Goal: Task Accomplishment & Management: Use online tool/utility

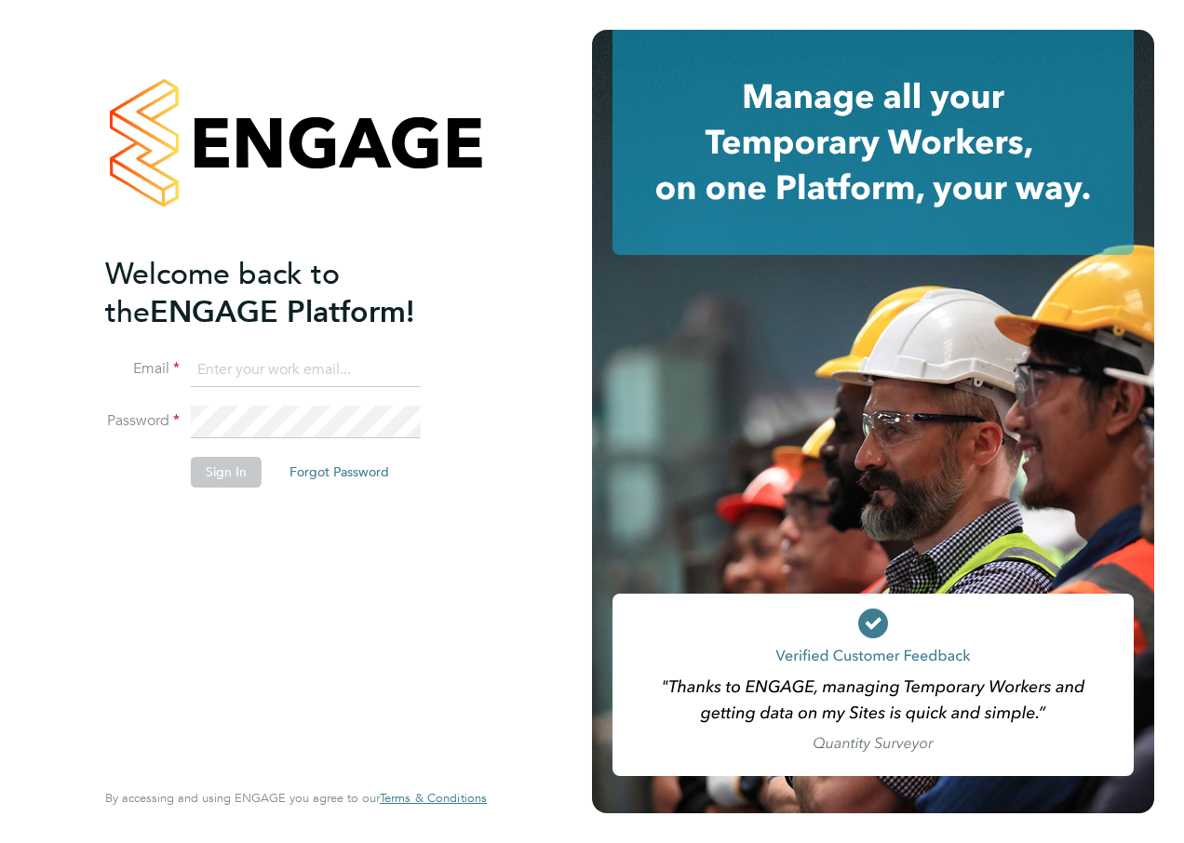
click at [208, 367] on input at bounding box center [306, 371] width 230 height 34
type input "[EMAIL_ADDRESS][PERSON_NAME][DOMAIN_NAME]"
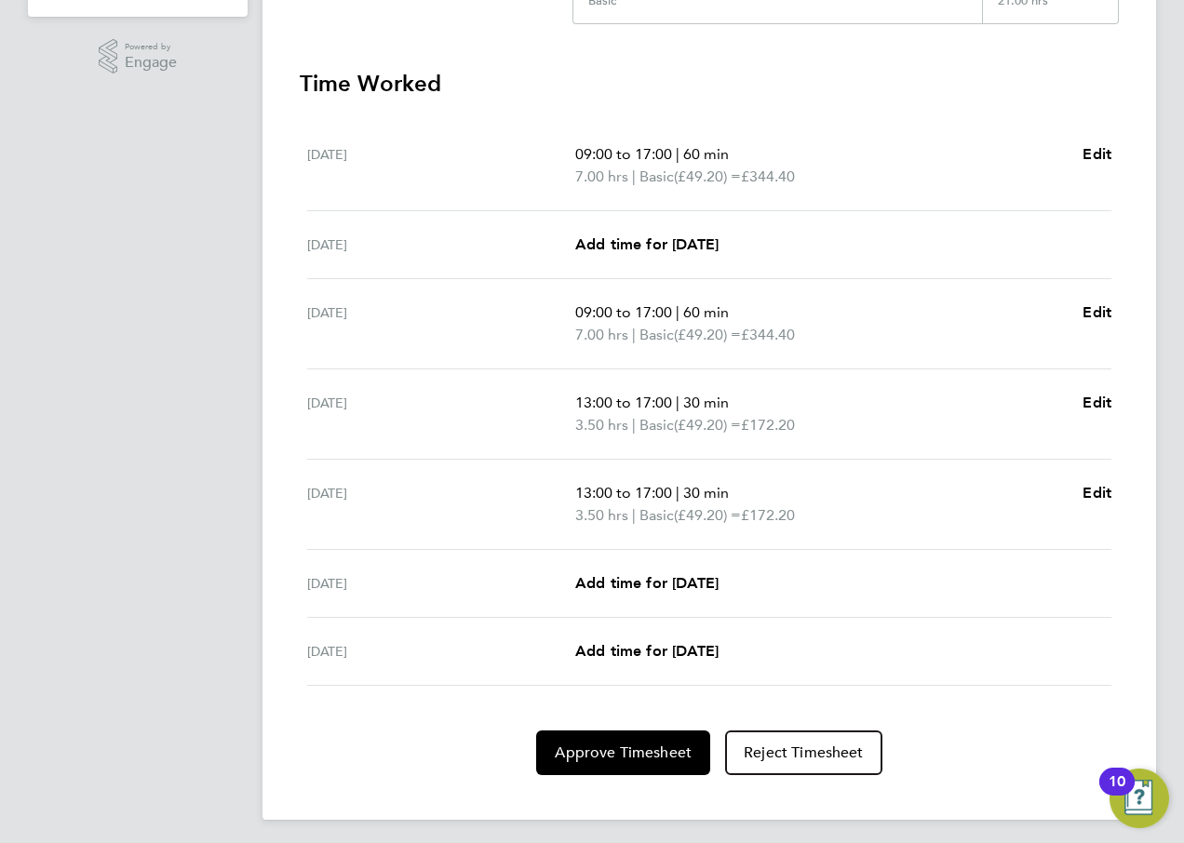
scroll to position [494, 0]
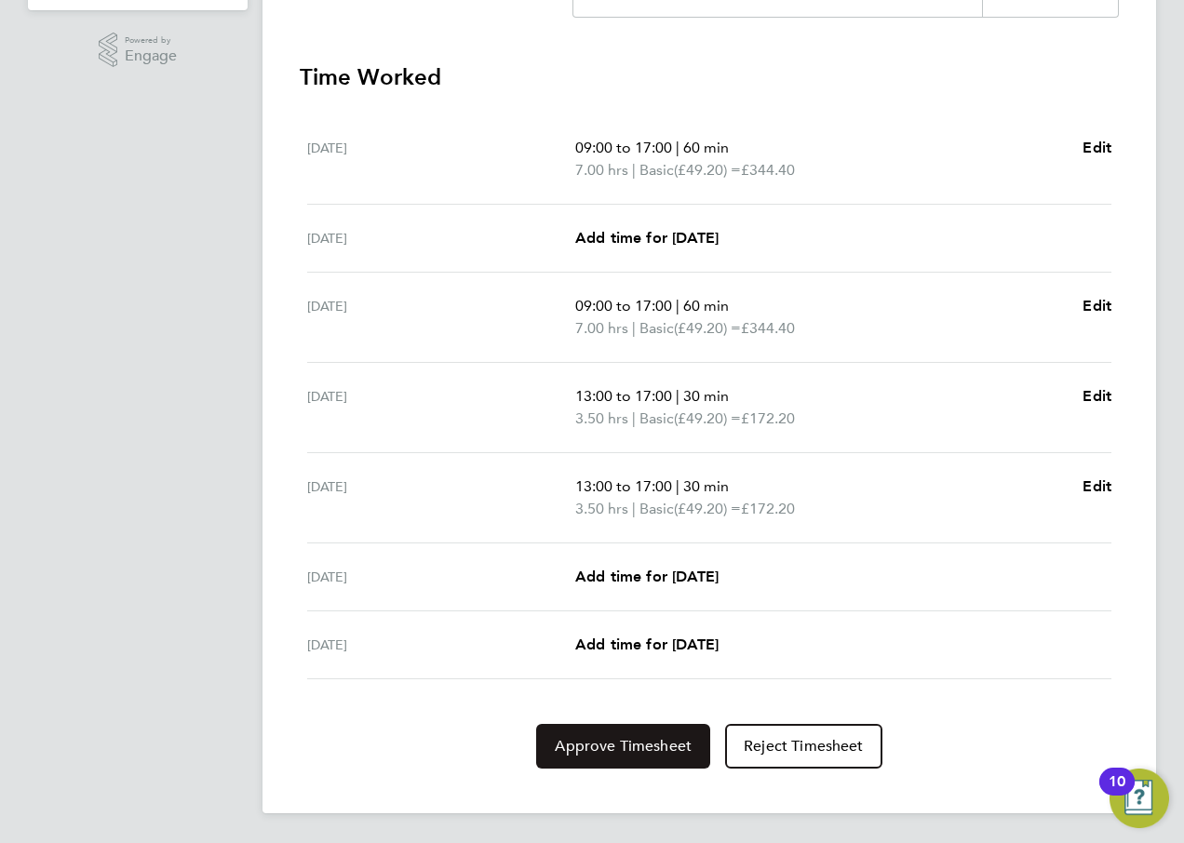
click at [649, 752] on span "Approve Timesheet" at bounding box center [623, 746] width 137 height 19
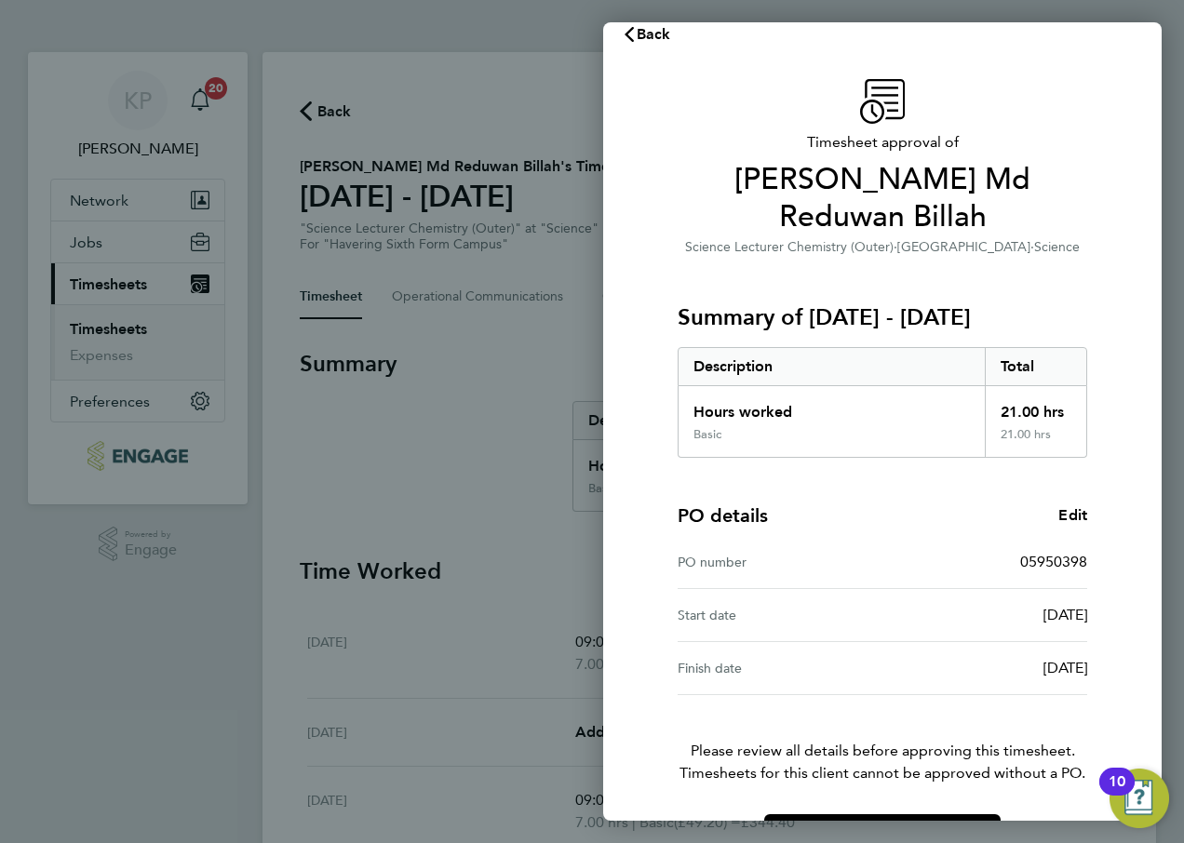
scroll to position [48, 0]
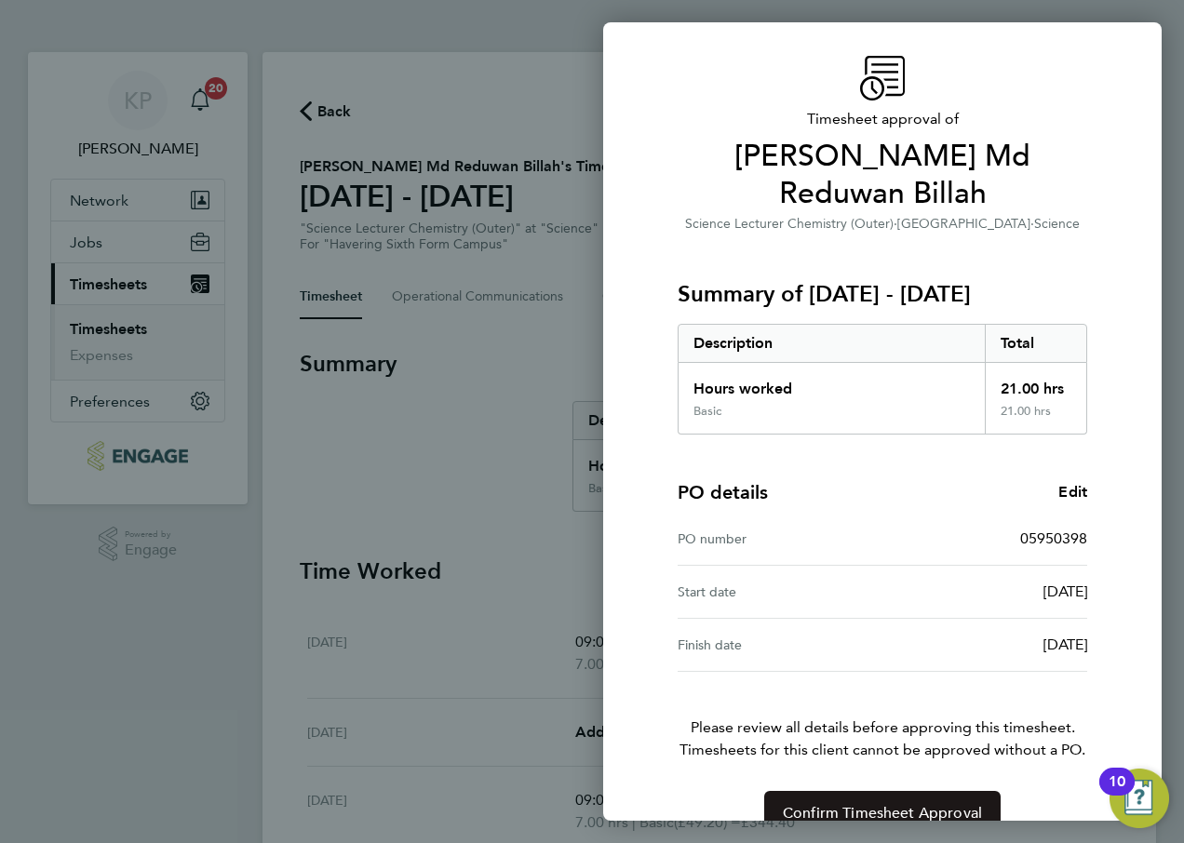
click at [850, 791] on button "Confirm Timesheet Approval" at bounding box center [882, 813] width 236 height 45
